Goal: Task Accomplishment & Management: Use online tool/utility

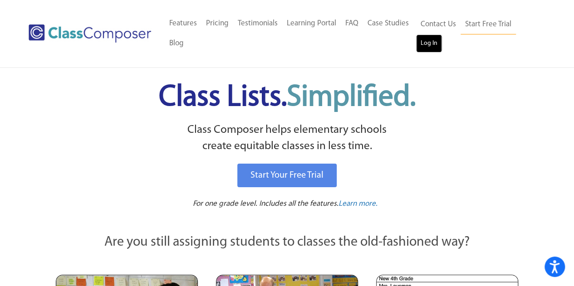
click at [428, 48] on link "Log In" at bounding box center [429, 43] width 26 height 18
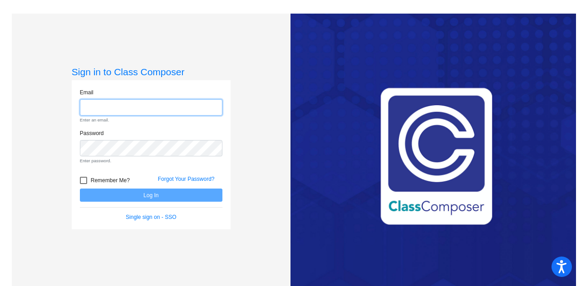
type input "kwachs@hhsd.org"
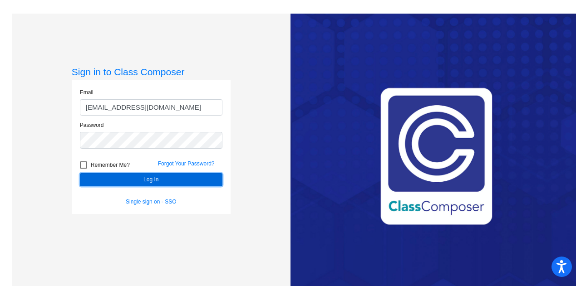
click at [143, 194] on form "Email kwachs@hhsd.org Password Remember Me? Forgot Your Password? Log In Single…" at bounding box center [151, 147] width 143 height 118
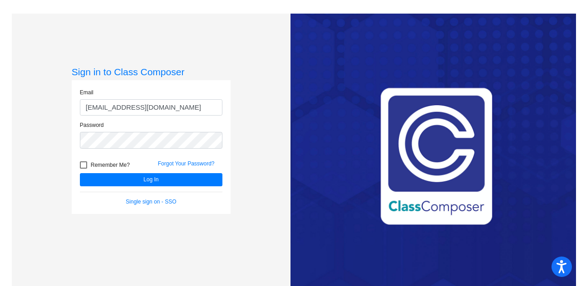
click at [80, 165] on div at bounding box center [83, 165] width 7 height 7
click at [83, 169] on input "Remember Me?" at bounding box center [83, 169] width 0 height 0
checkbox input "true"
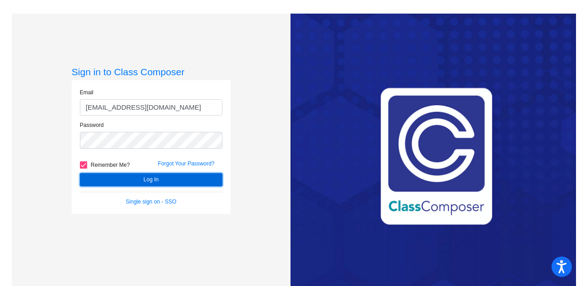
click at [138, 180] on button "Log In" at bounding box center [151, 179] width 143 height 13
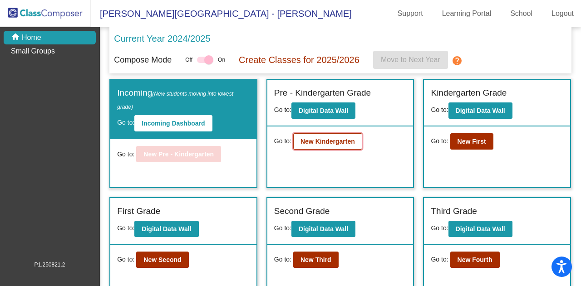
click at [316, 145] on button "New Kindergarten" at bounding box center [327, 141] width 69 height 16
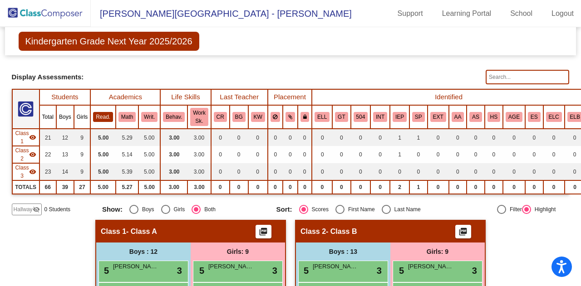
click at [98, 118] on button "Read." at bounding box center [103, 117] width 20 height 10
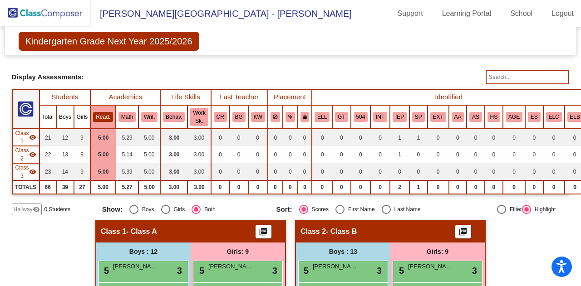
click at [98, 118] on button "Read." at bounding box center [103, 117] width 20 height 10
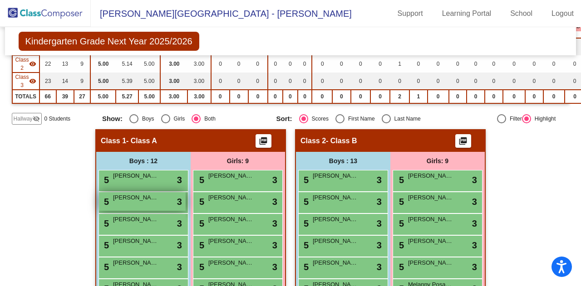
scroll to position [136, 0]
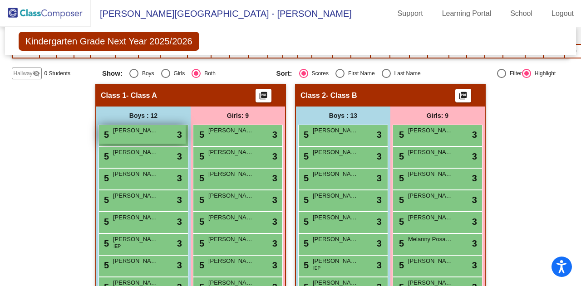
click at [104, 137] on span "5" at bounding box center [105, 135] width 7 height 10
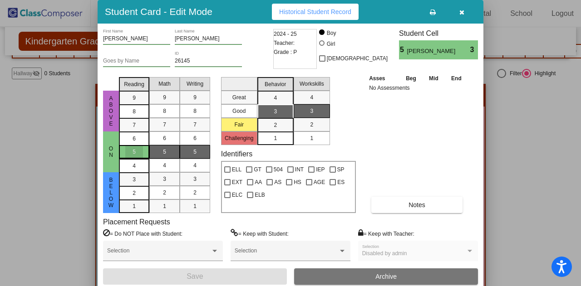
click at [139, 148] on div "5" at bounding box center [134, 152] width 18 height 14
click at [139, 134] on div "6" at bounding box center [134, 139] width 18 height 14
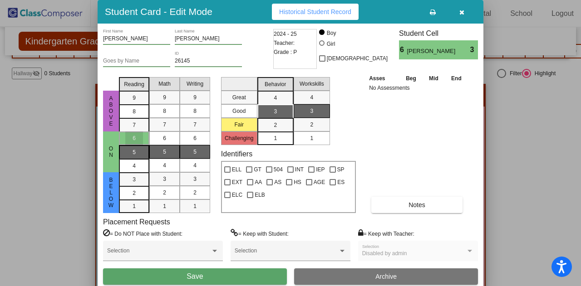
click at [140, 145] on div "5" at bounding box center [134, 139] width 18 height 14
